Goal: Use online tool/utility: Utilize a website feature to perform a specific function

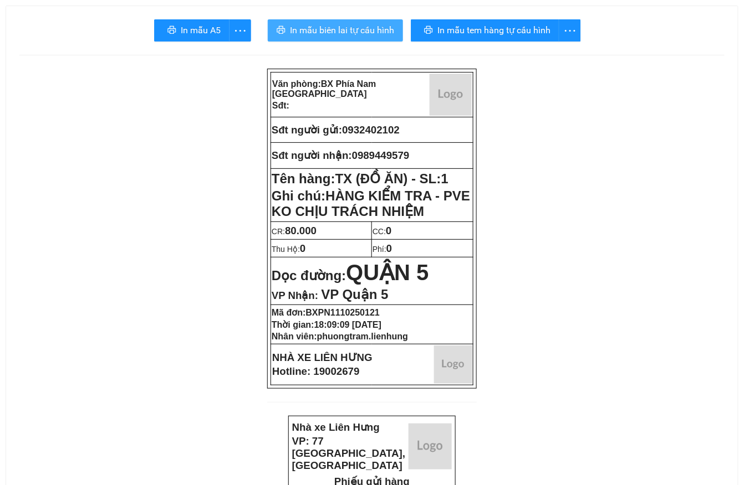
click at [344, 31] on span "In mẫu biên lai tự cấu hình" at bounding box center [342, 30] width 104 height 14
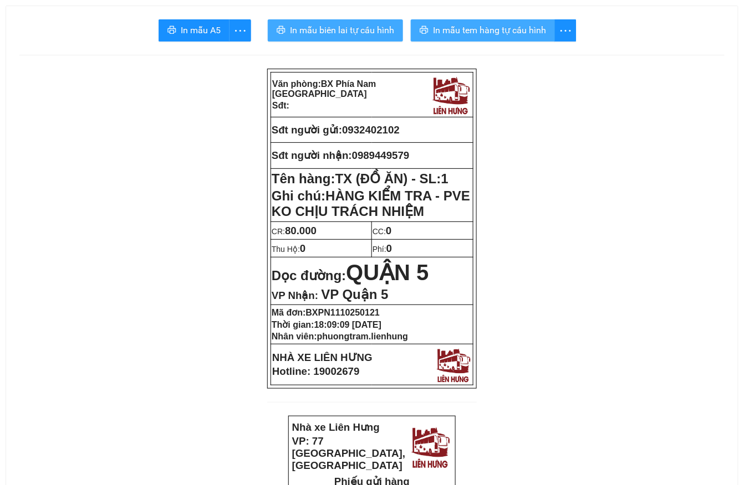
click at [458, 34] on span "In mẫu tem hàng tự cấu hình" at bounding box center [489, 30] width 113 height 14
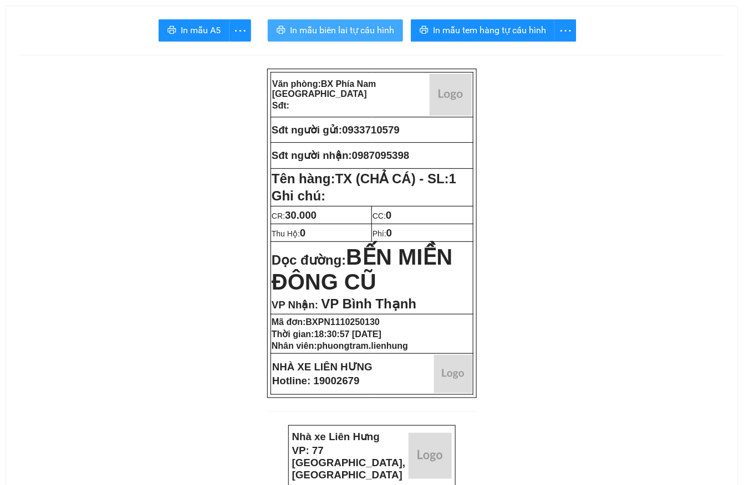
click at [354, 32] on span "In mẫu biên lai tự cấu hình" at bounding box center [342, 30] width 104 height 14
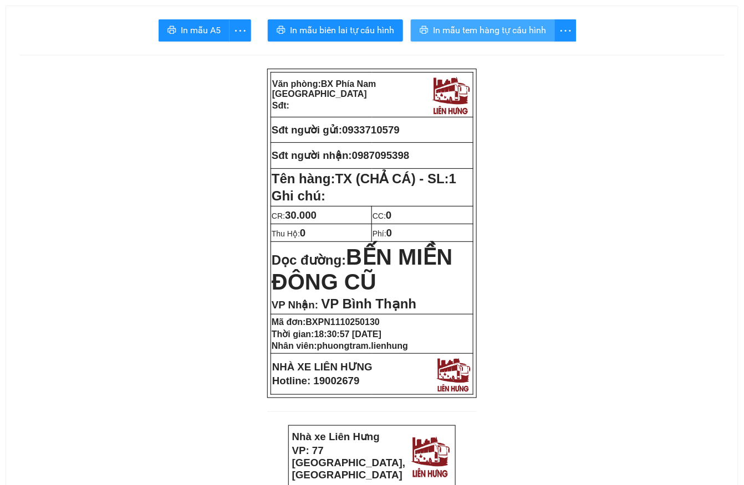
click at [477, 32] on span "In mẫu tem hàng tự cấu hình" at bounding box center [489, 30] width 113 height 14
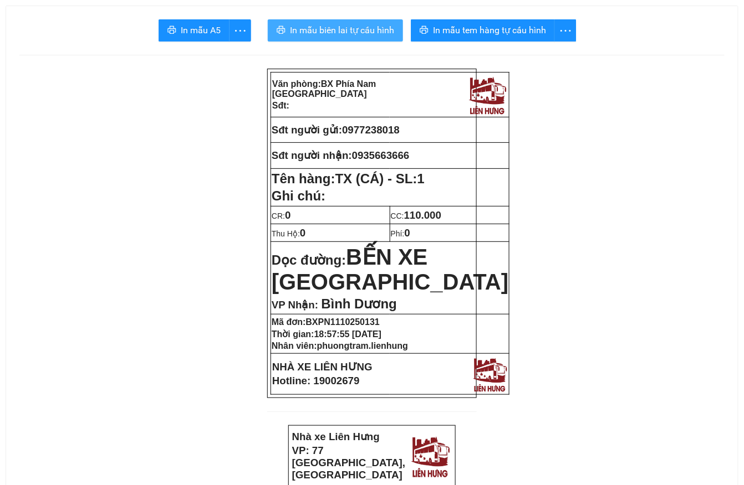
click at [357, 32] on span "In mẫu biên lai tự cấu hình" at bounding box center [342, 30] width 104 height 14
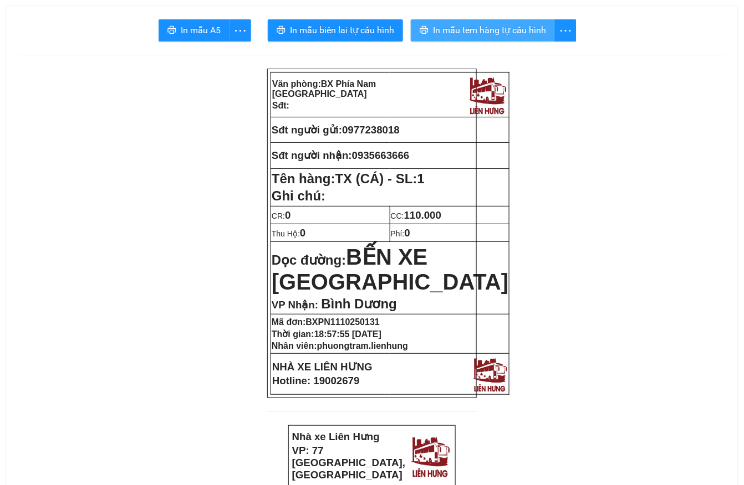
click at [506, 23] on span "In mẫu tem hàng tự cấu hình" at bounding box center [489, 30] width 113 height 14
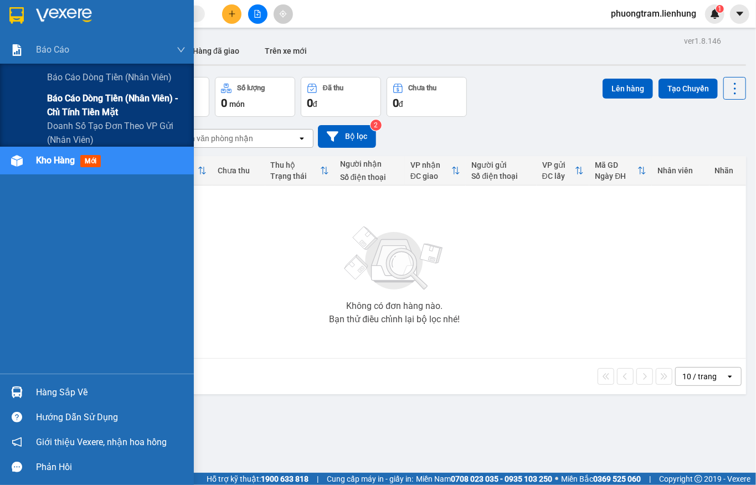
click at [58, 99] on span "Báo cáo dòng tiền (nhân viên) - chỉ tính tiền mặt" at bounding box center [116, 105] width 139 height 28
